Goal: Task Accomplishment & Management: Complete application form

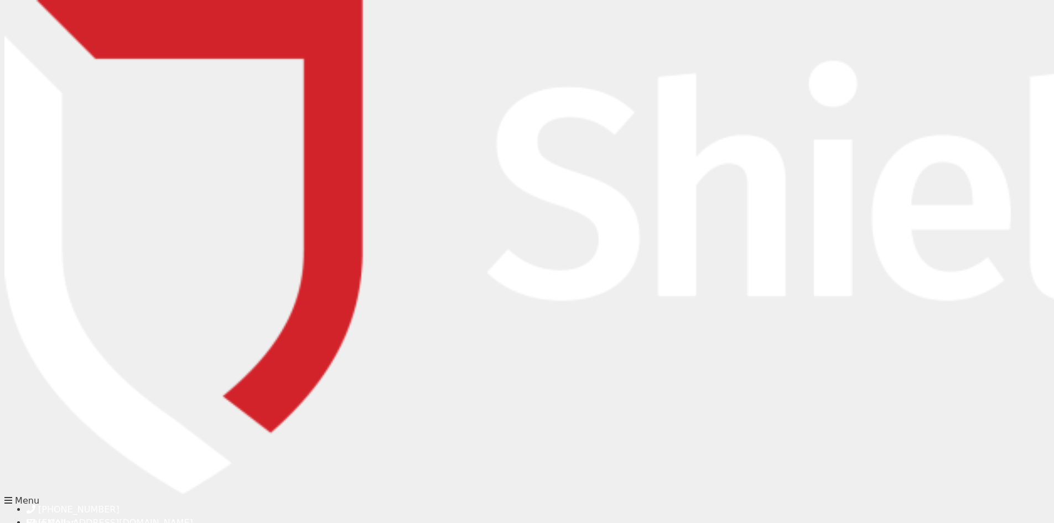
type input "sonia@alls.com.au"
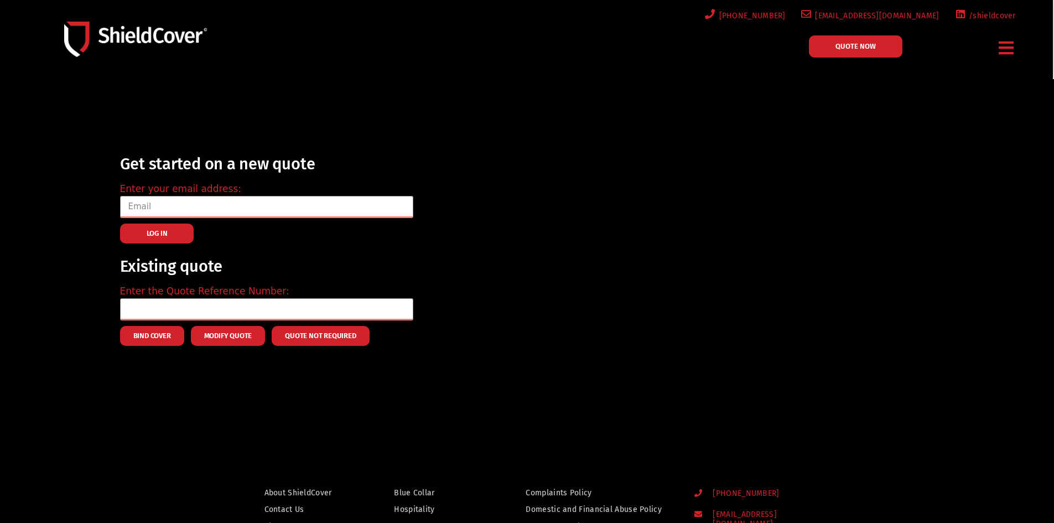
click at [875, 50] on span "QUOTE NOW" at bounding box center [856, 46] width 40 height 7
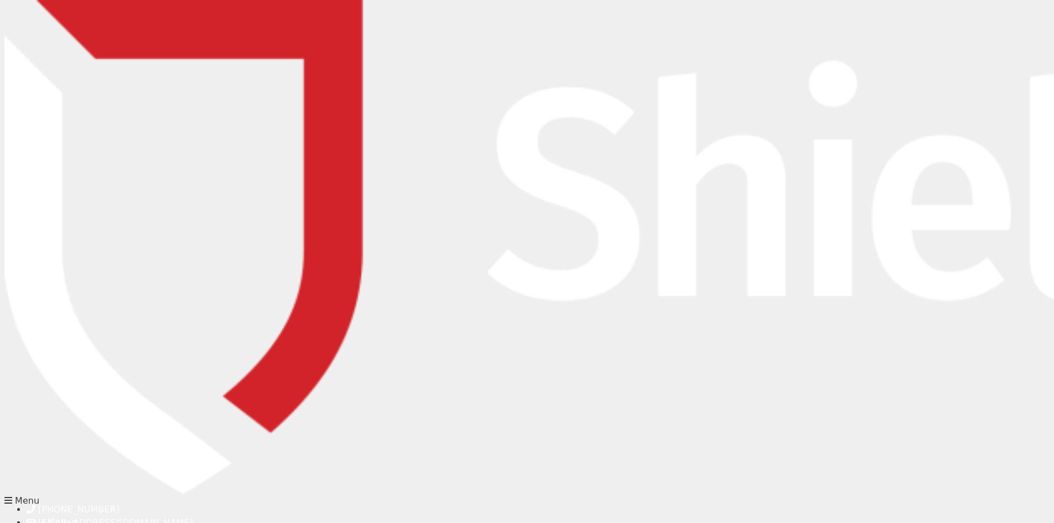
scroll to position [111, 0]
click at [111, 36] on img at bounding box center [1014, 247] width 2020 height 494
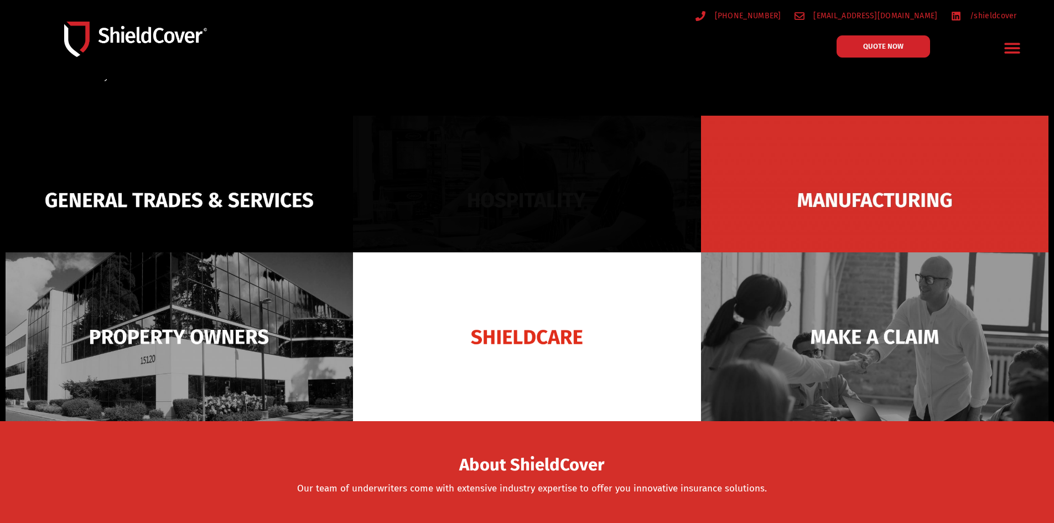
scroll to position [111, 0]
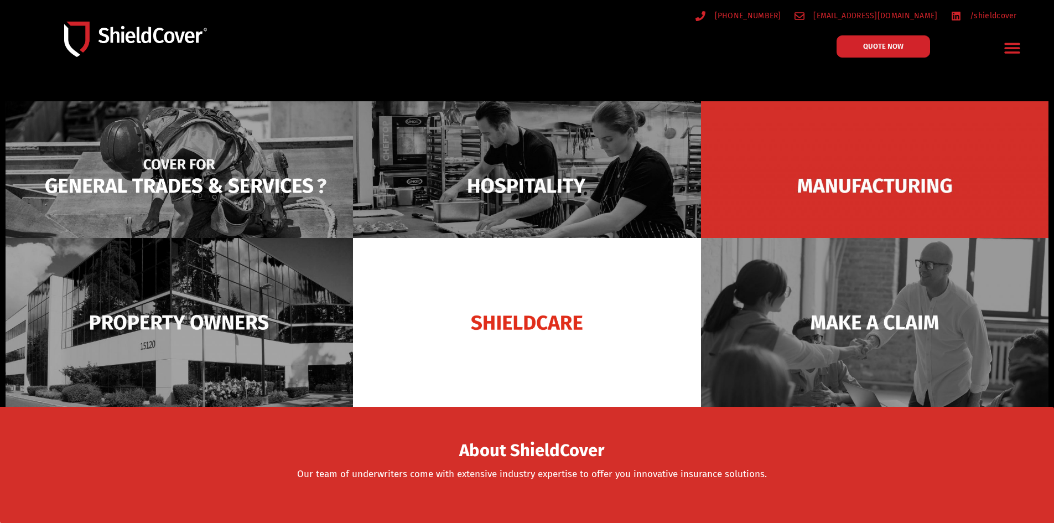
click at [213, 178] on img at bounding box center [180, 185] width 348 height 169
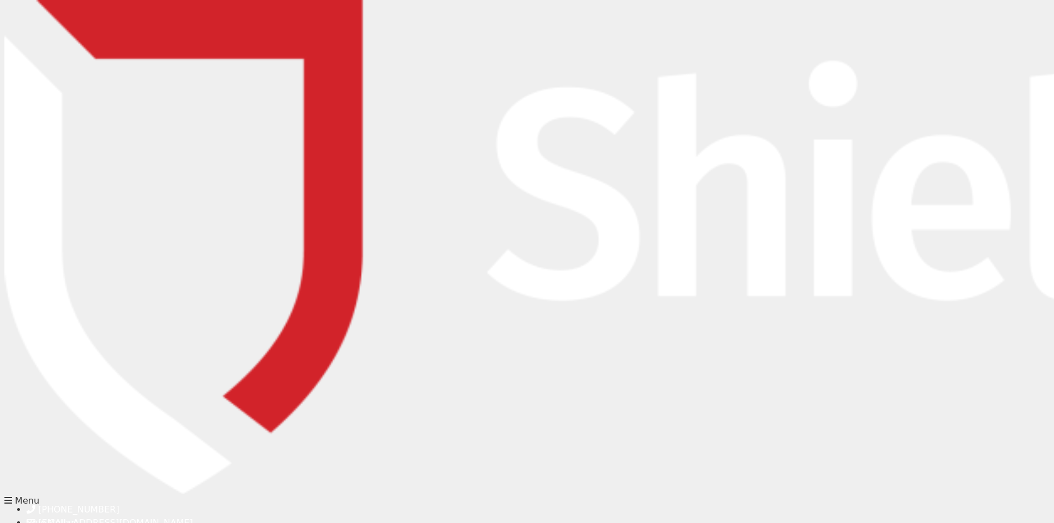
type input "[PERSON_NAME]"
type input "Prince"
type input "william@alls.com.au"
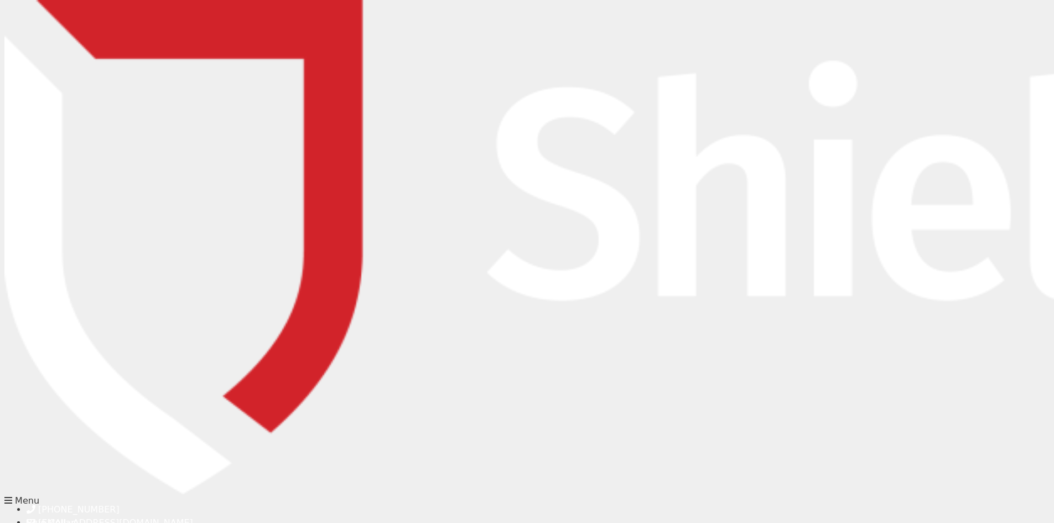
type input "0745888876"
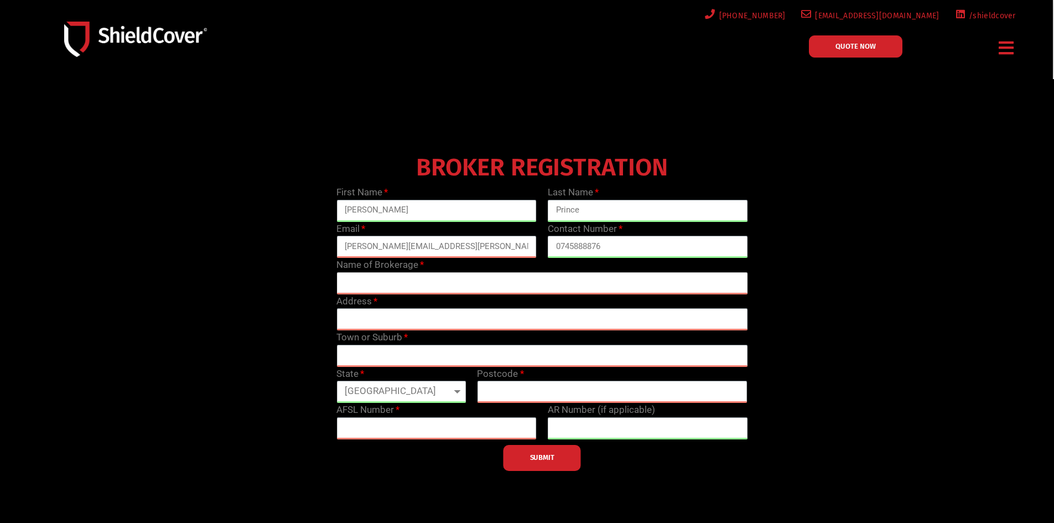
click at [475, 283] on input "text" at bounding box center [542, 283] width 411 height 22
type input "A"
type input "All Star Brokers PTY LTD"
click at [454, 322] on input "text" at bounding box center [542, 319] width 411 height 22
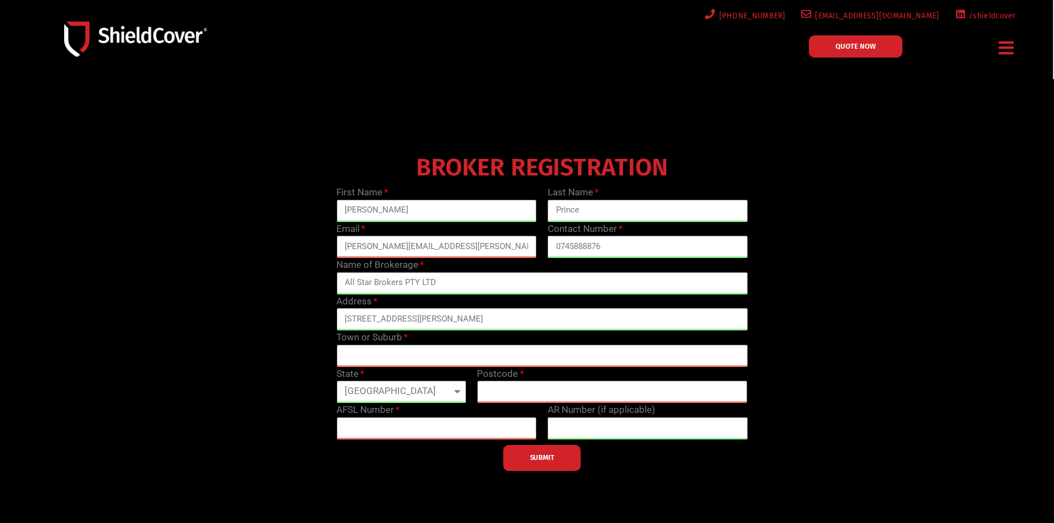
type input "5 Russell Street"
type input "Toowoomba City"
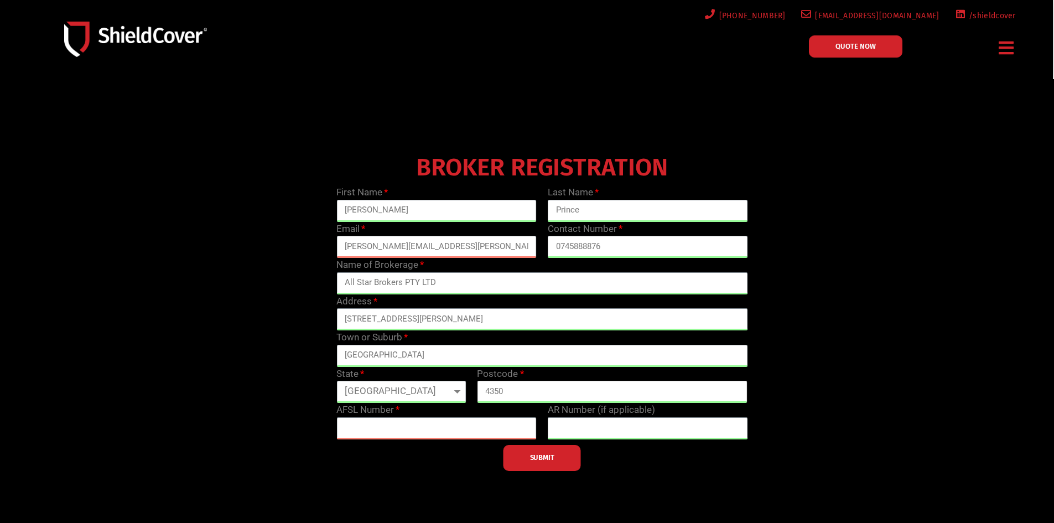
type input "4350"
click at [612, 436] on input "text" at bounding box center [648, 428] width 200 height 22
click at [712, 438] on input "text" at bounding box center [648, 428] width 200 height 22
click at [355, 431] on input "text" at bounding box center [437, 428] width 200 height 22
click at [488, 288] on input "All Star Brokers PTY LTD" at bounding box center [542, 283] width 411 height 22
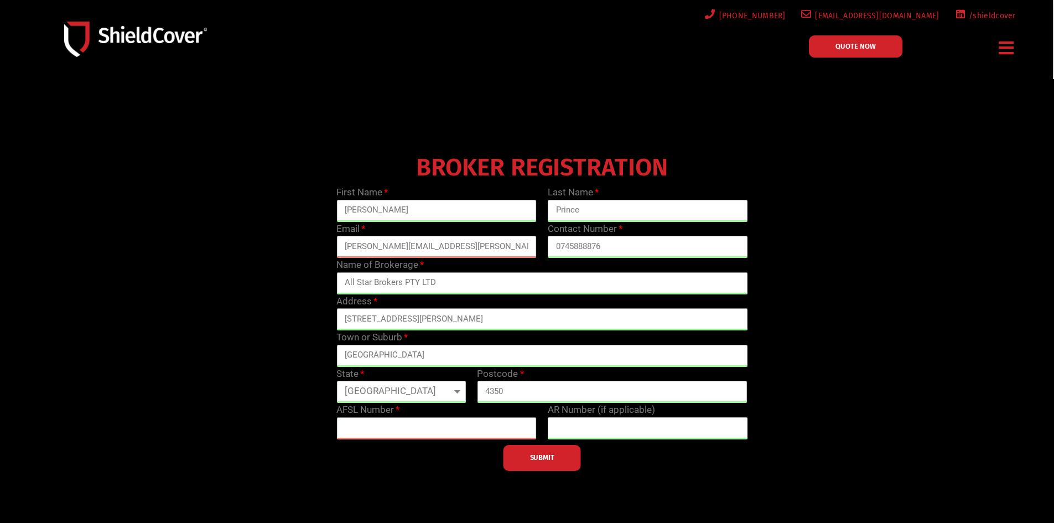
click at [571, 427] on input "text" at bounding box center [648, 428] width 200 height 22
click at [444, 430] on input "text" at bounding box center [437, 428] width 200 height 22
type input "233750"
click at [418, 461] on div "SUBMIT" at bounding box center [542, 455] width 422 height 32
click at [515, 457] on button "SUBMIT" at bounding box center [542, 458] width 77 height 26
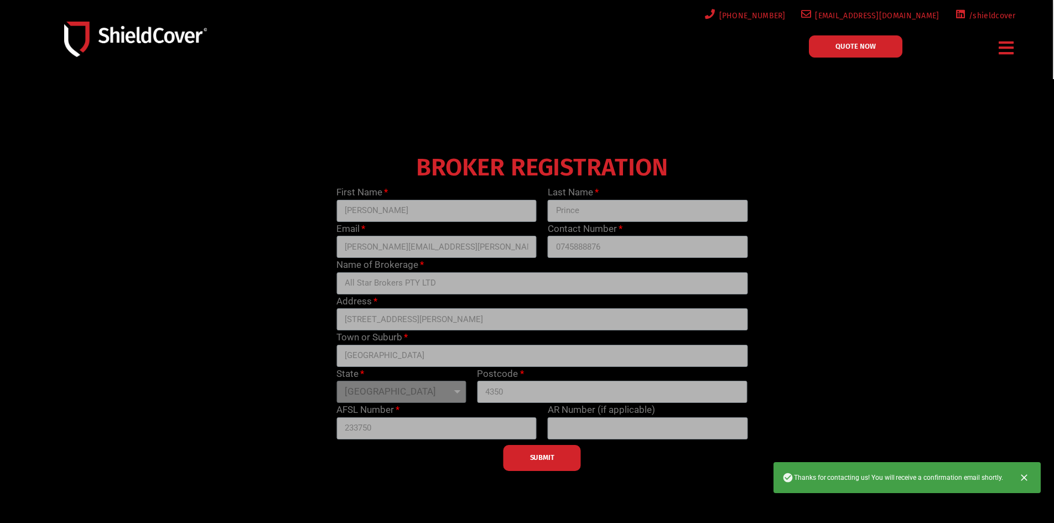
click at [121, 32] on img at bounding box center [135, 39] width 143 height 35
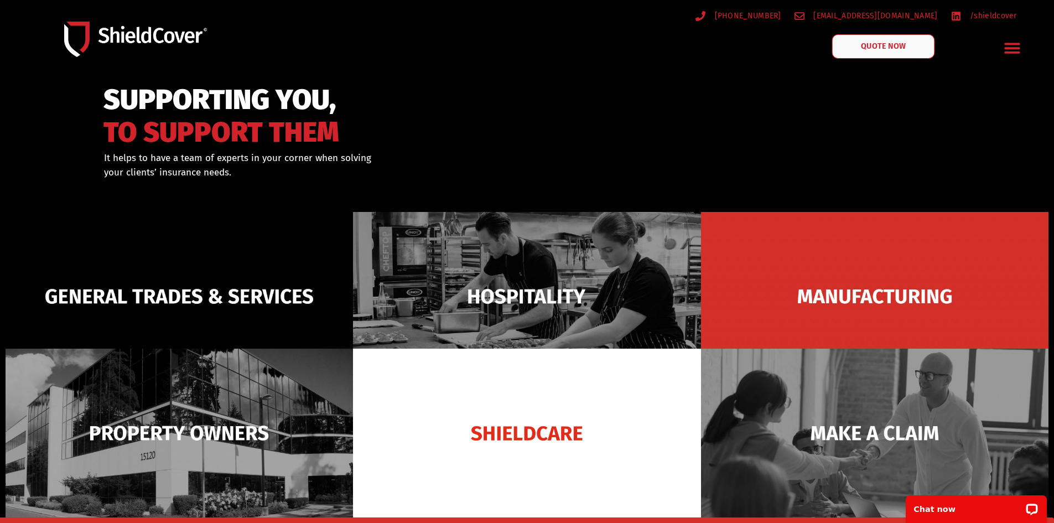
click at [884, 37] on link "QUOTE NOW" at bounding box center [883, 46] width 103 height 24
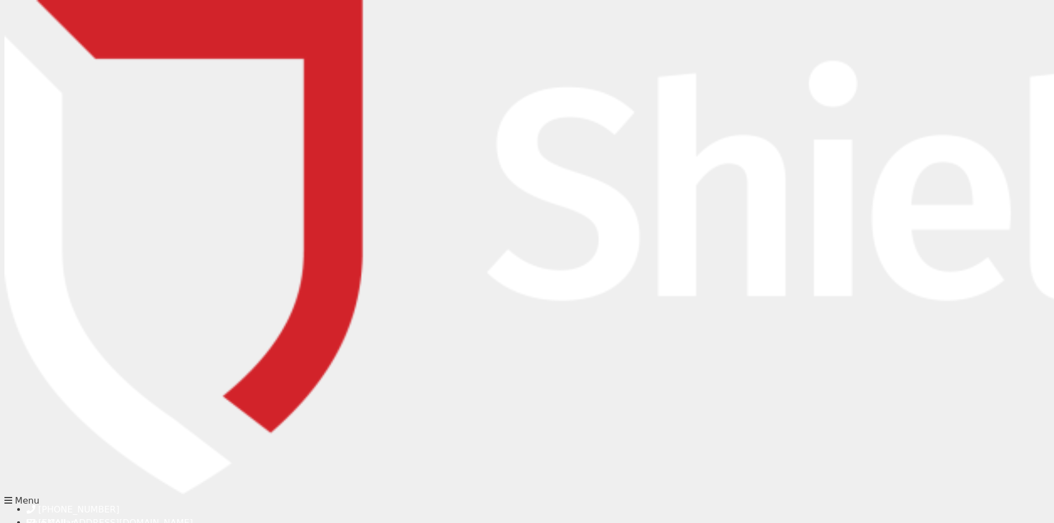
click at [132, 33] on img at bounding box center [1014, 247] width 2020 height 494
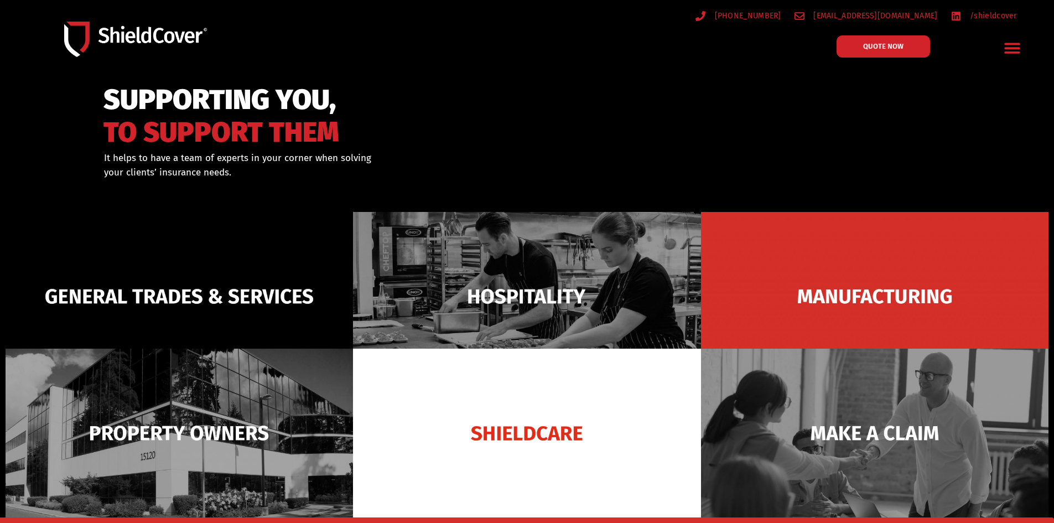
click at [1012, 48] on icon "Menu Toggle" at bounding box center [1012, 48] width 15 height 11
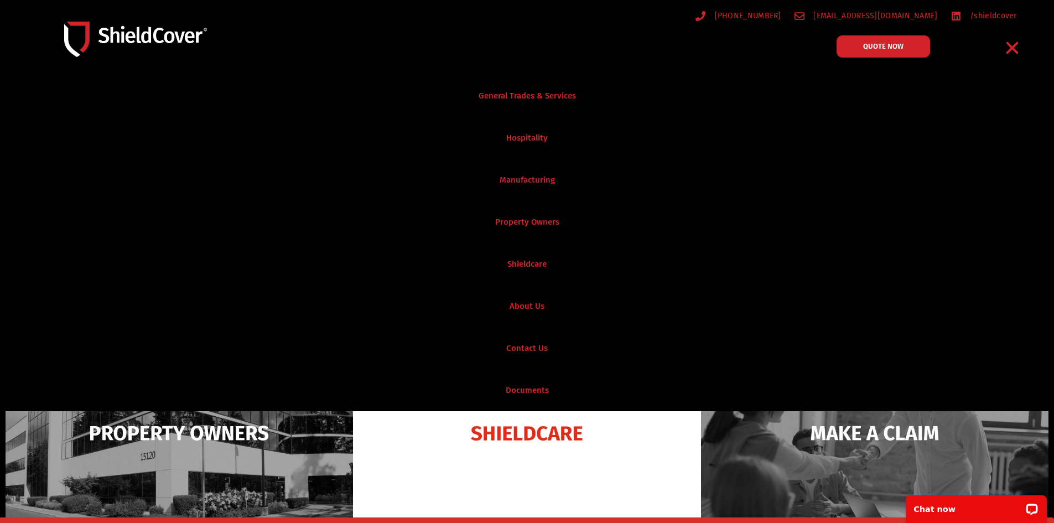
click at [1011, 50] on icon "Menu Toggle" at bounding box center [1013, 48] width 12 height 12
